Goal: Information Seeking & Learning: Learn about a topic

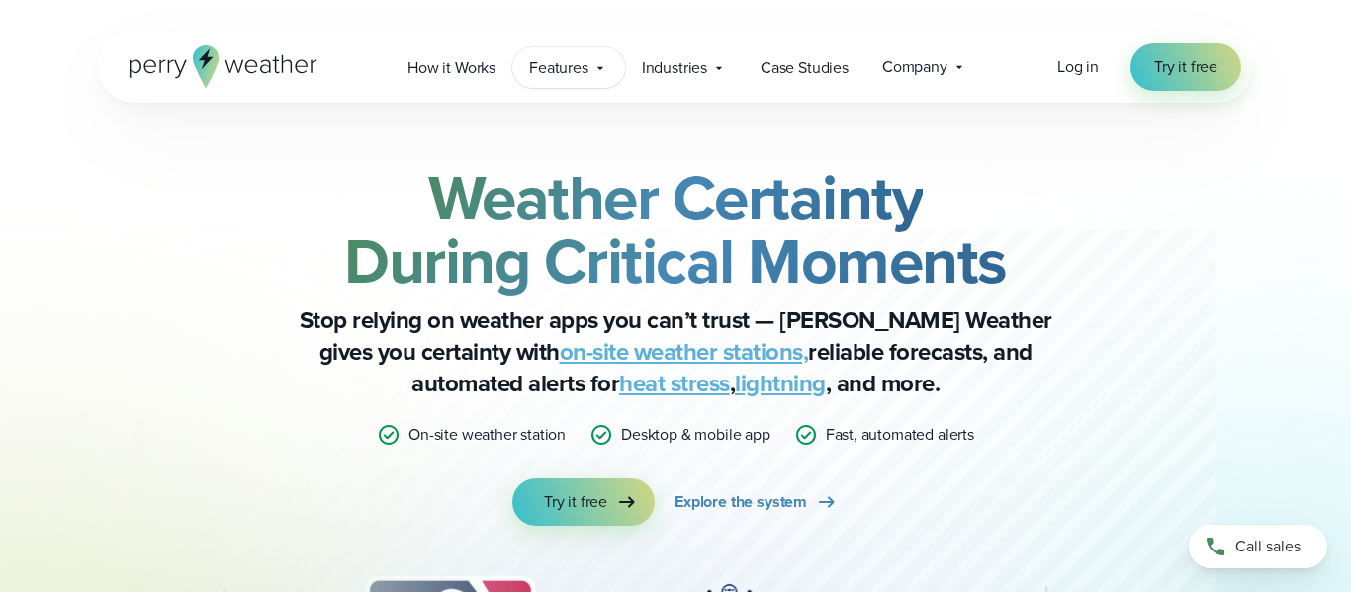
click at [575, 73] on span "Features" at bounding box center [558, 68] width 59 height 24
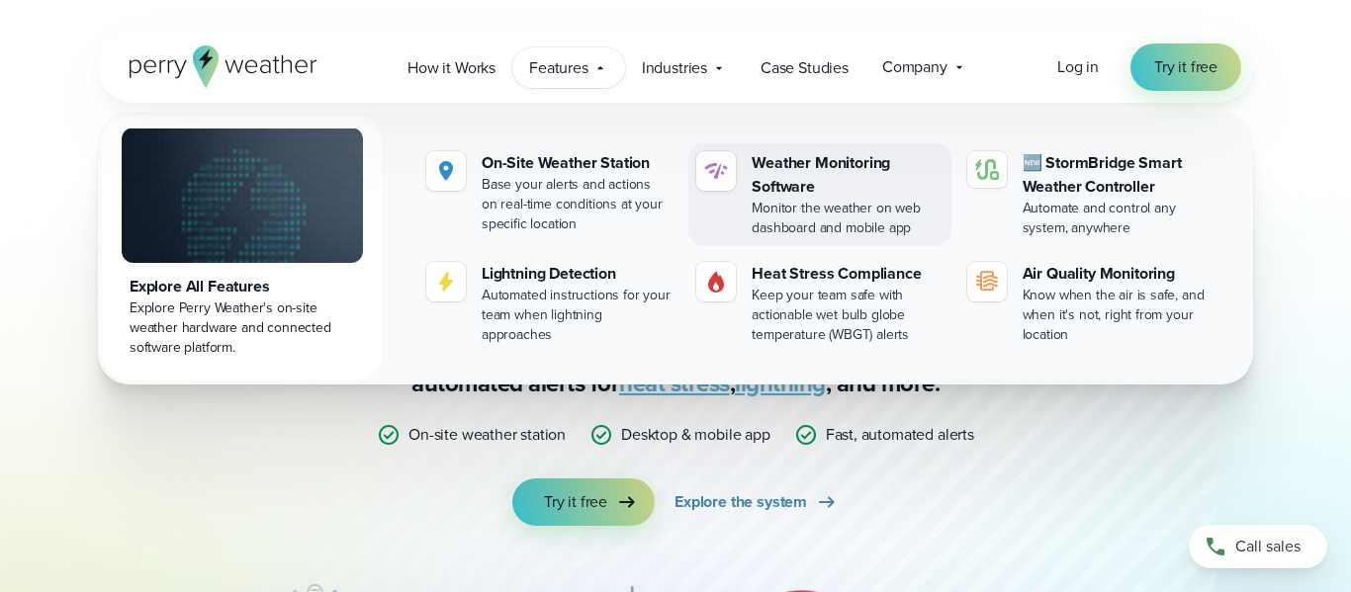
click at [796, 172] on div "Weather Monitoring Software" at bounding box center [847, 174] width 191 height 47
